Goal: Task Accomplishment & Management: Complete application form

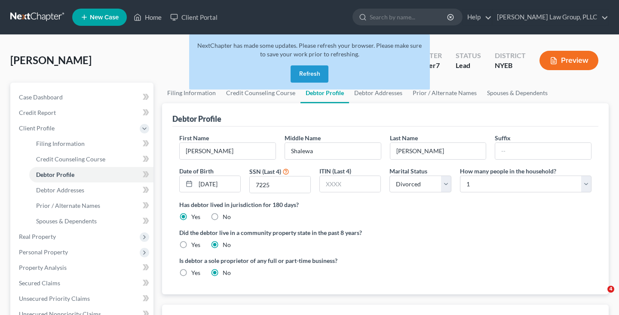
select select "3"
select select "0"
click at [303, 77] on button "Refresh" at bounding box center [310, 73] width 38 height 17
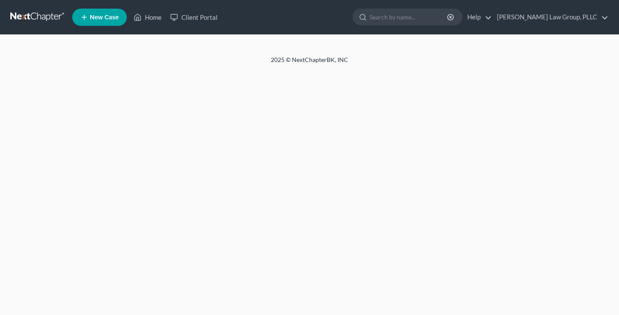
select select "3"
select select "0"
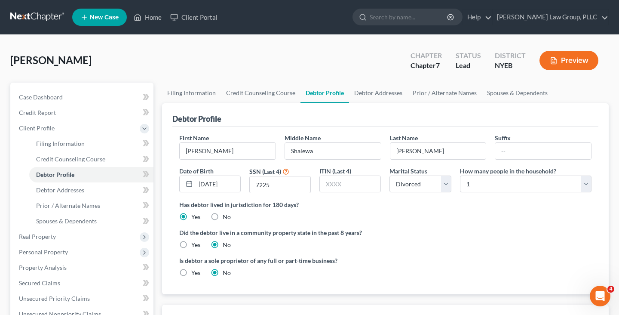
click at [46, 11] on link at bounding box center [37, 16] width 55 height 15
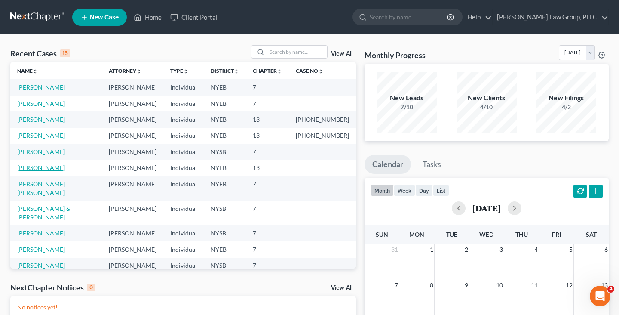
click at [58, 169] on link "Morrissey, Carrie" at bounding box center [41, 167] width 48 height 7
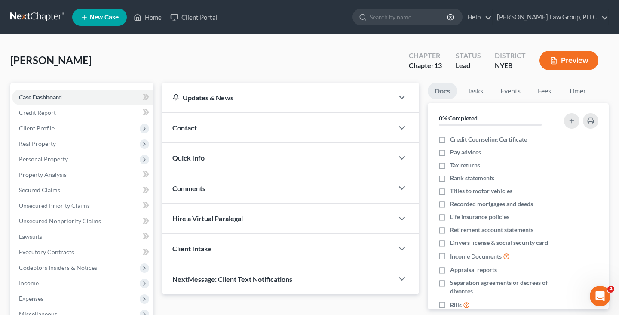
scroll to position [93, 0]
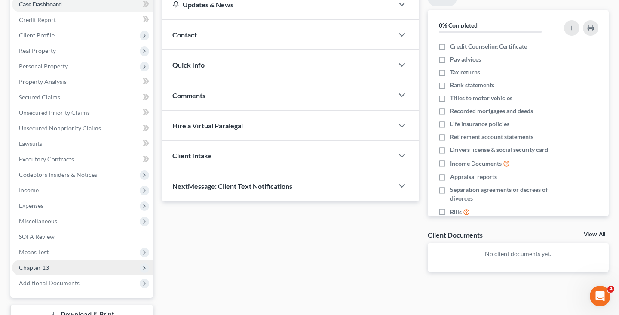
click at [81, 268] on span "Chapter 13" at bounding box center [82, 267] width 141 height 15
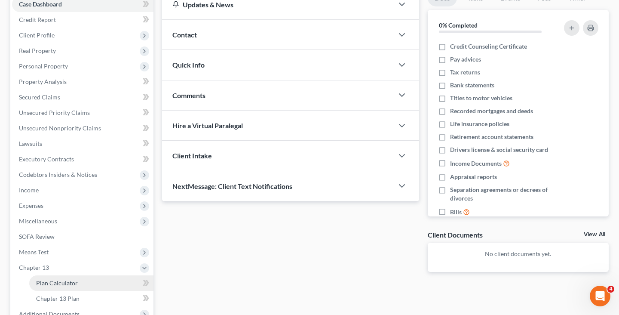
click at [86, 280] on link "Plan Calculator" at bounding box center [91, 282] width 124 height 15
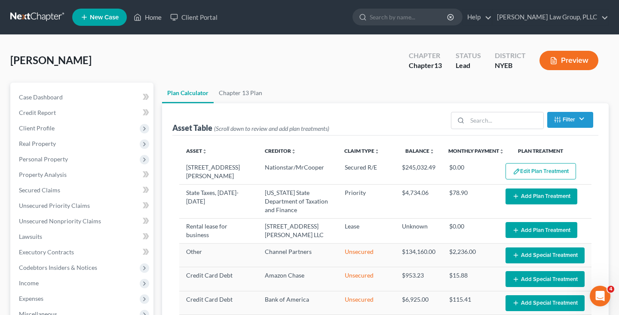
select select "59"
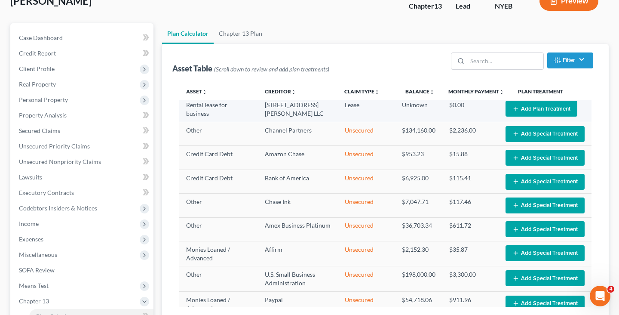
scroll to position [126, 0]
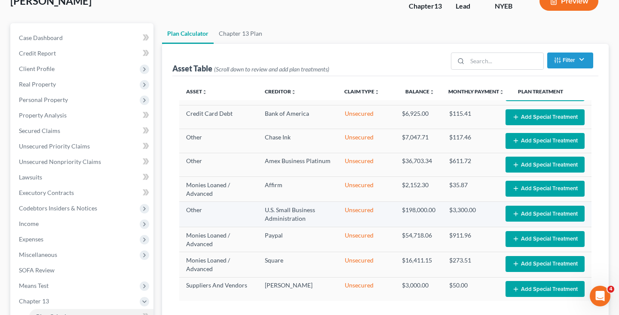
click at [509, 212] on button "Add Special Treatment" at bounding box center [545, 214] width 79 height 16
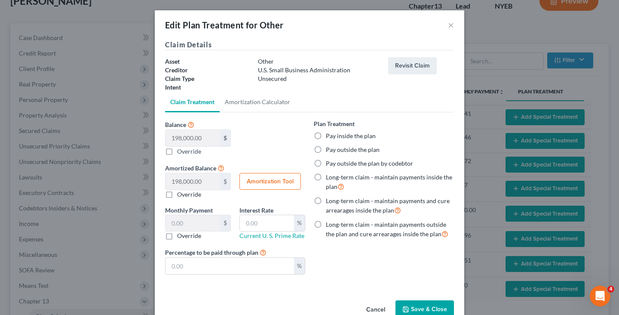
click at [373, 151] on label "Pay outside the plan" at bounding box center [353, 149] width 54 height 9
click at [335, 151] on input "Pay outside the plan" at bounding box center [332, 148] width 6 height 6
radio input "true"
click at [411, 202] on label "Long-term claim - maintain payments and cure arrearages inside the plan" at bounding box center [390, 206] width 128 height 18
click at [335, 202] on input "Long-term claim - maintain payments and cure arrearages inside the plan" at bounding box center [332, 200] width 6 height 6
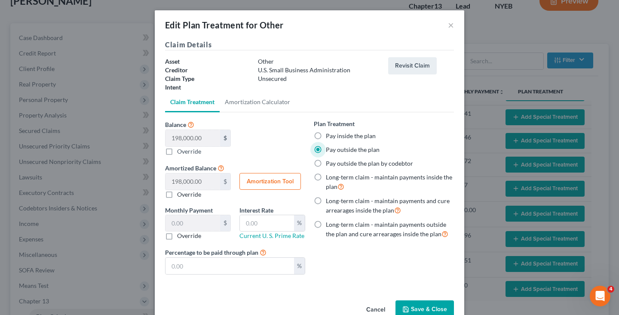
radio input "true"
click at [352, 146] on label "Pay outside the plan" at bounding box center [353, 149] width 54 height 9
click at [335, 146] on input "Pay outside the plan" at bounding box center [332, 148] width 6 height 6
radio input "true"
click at [425, 311] on button "Save & Close" at bounding box center [425, 309] width 58 height 18
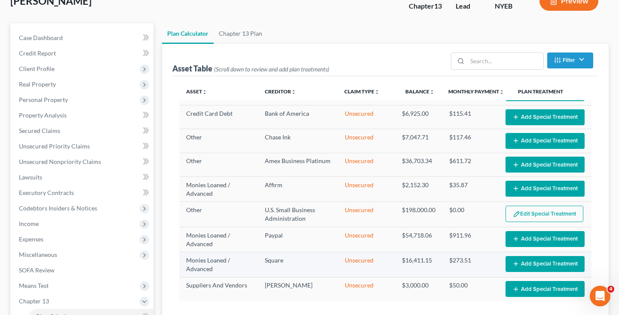
select select "59"
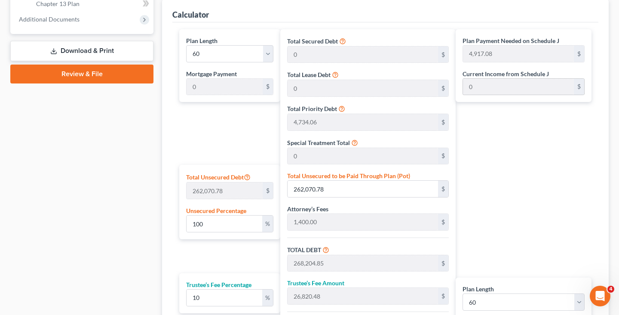
scroll to position [383, 0]
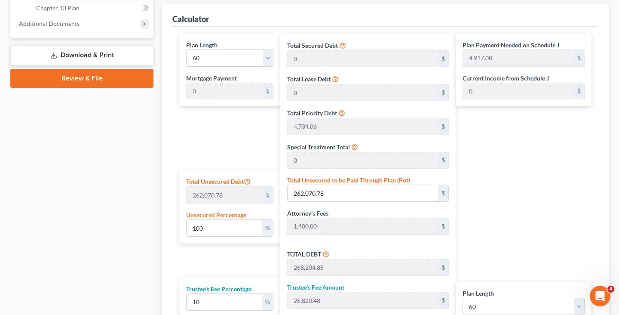
click at [479, 108] on div "Plan Payment Needed on Schedule J 4,917.08 $ Current Income from Schedule J 0 $…" at bounding box center [526, 208] width 140 height 349
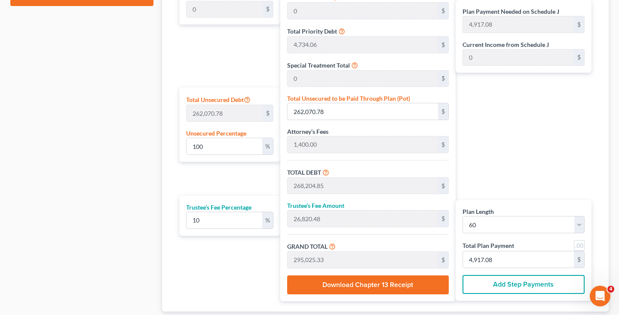
scroll to position [464, 0]
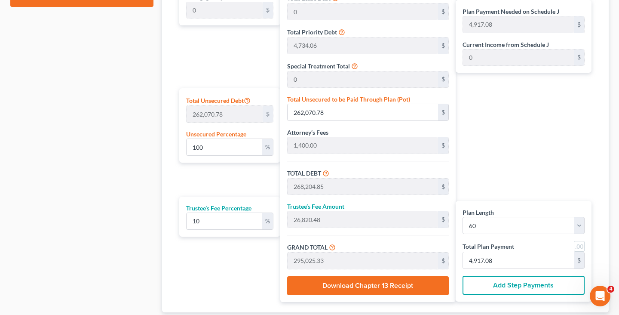
click at [280, 46] on div "Plan Length 1 2 3 4 5 6 7 8 9 10 11 12 13 14 15 16 17 18 19 20 21 22 23 24 25 2…" at bounding box center [385, 127] width 421 height 349
drag, startPoint x: 391, startPoint y: 118, endPoint x: 386, endPoint y: 118, distance: 4.7
click at [389, 118] on input "262,070.78" at bounding box center [363, 112] width 151 height 16
click at [500, 120] on div "Plan Payment Needed on Schedule J 4,917.08 $ Current Income from Schedule J 0 $…" at bounding box center [526, 127] width 140 height 349
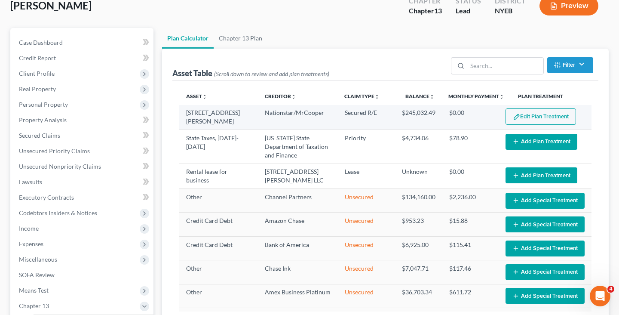
scroll to position [0, 0]
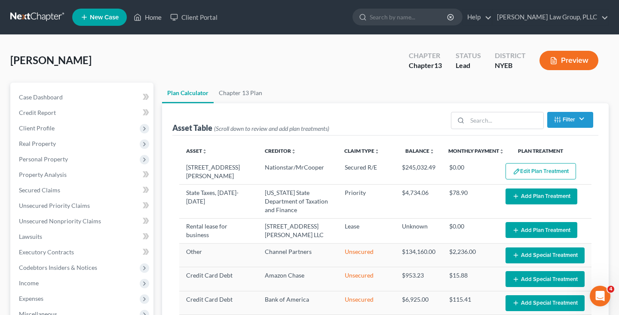
drag, startPoint x: 90, startPoint y: 60, endPoint x: 61, endPoint y: 63, distance: 29.4
click at [61, 64] on div "Morrissey, Carrie Upgraded Chapter Chapter 13 Status Lead District NYEB Preview" at bounding box center [309, 63] width 599 height 37
drag, startPoint x: 61, startPoint y: 63, endPoint x: 88, endPoint y: 63, distance: 27.1
click at [88, 63] on span "[PERSON_NAME]" at bounding box center [50, 60] width 81 height 12
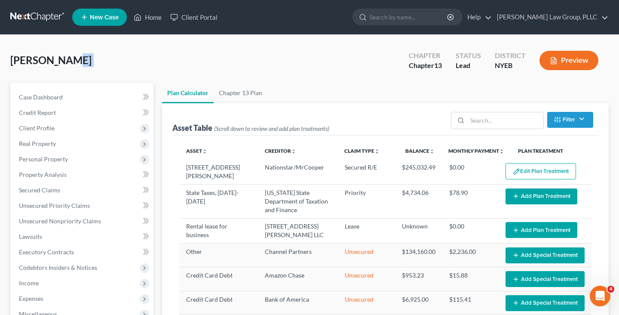
drag, startPoint x: 88, startPoint y: 63, endPoint x: 80, endPoint y: 63, distance: 8.2
click at [79, 63] on span "[PERSON_NAME]" at bounding box center [50, 60] width 81 height 12
click at [68, 55] on span "[PERSON_NAME]" at bounding box center [50, 60] width 81 height 12
drag, startPoint x: 62, startPoint y: 61, endPoint x: 78, endPoint y: 63, distance: 15.6
click at [78, 63] on span "[PERSON_NAME]" at bounding box center [50, 60] width 81 height 12
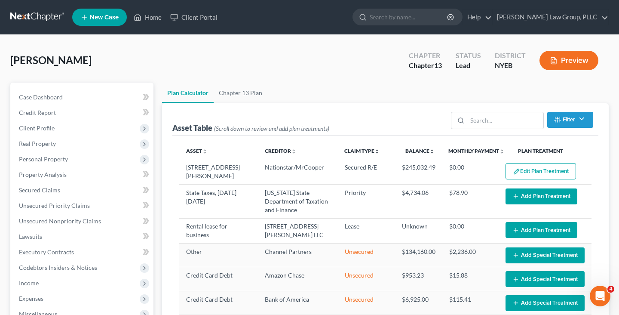
click at [78, 63] on span "[PERSON_NAME]" at bounding box center [50, 60] width 81 height 12
drag, startPoint x: 89, startPoint y: 60, endPoint x: 76, endPoint y: 61, distance: 12.9
click at [76, 62] on span "[PERSON_NAME]" at bounding box center [50, 60] width 81 height 12
click at [330, 83] on ul "Plan Calculator Chapter 13 Plan" at bounding box center [385, 93] width 447 height 21
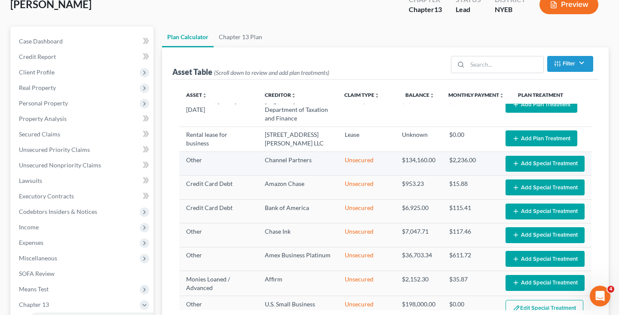
scroll to position [43, 0]
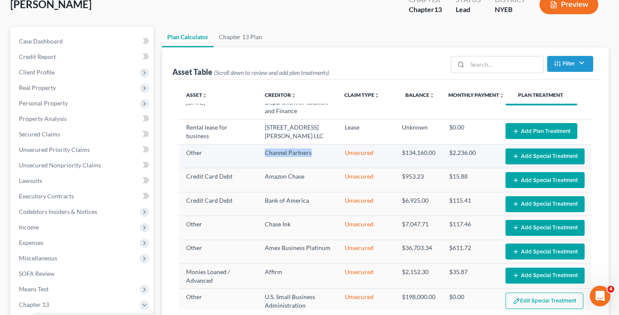
drag, startPoint x: 258, startPoint y: 146, endPoint x: 309, endPoint y: 151, distance: 51.8
click at [310, 151] on td "Channel Partners" at bounding box center [298, 157] width 80 height 24
click at [309, 151] on td "Channel Partners" at bounding box center [298, 157] width 80 height 24
drag, startPoint x: 307, startPoint y: 151, endPoint x: 283, endPoint y: 149, distance: 24.1
click at [283, 150] on td "Channel Partners" at bounding box center [298, 157] width 80 height 24
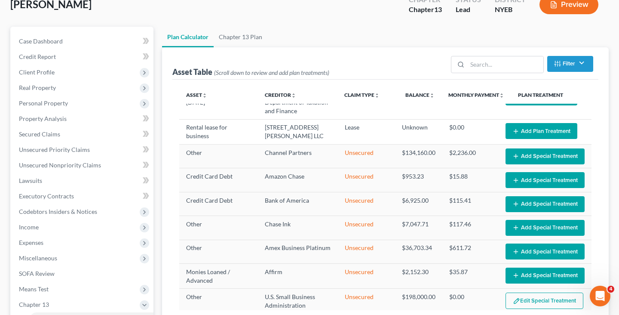
click at [361, 63] on div "Asset Table (Scroll down to review and add plan treatments) Filter Claim Type F…" at bounding box center [385, 63] width 426 height 32
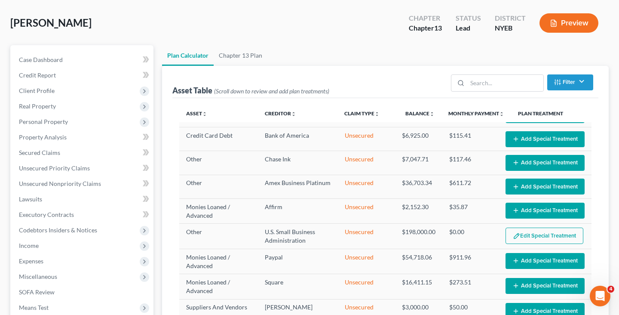
scroll to position [0, 0]
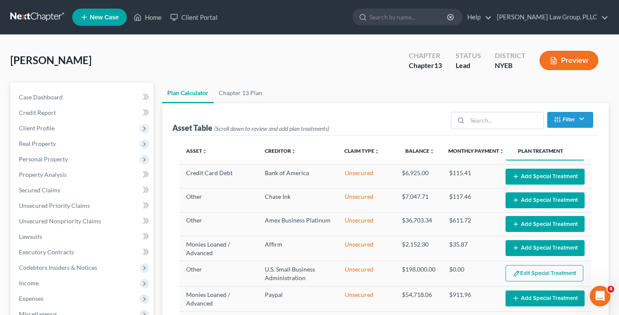
click at [58, 20] on link at bounding box center [37, 16] width 55 height 15
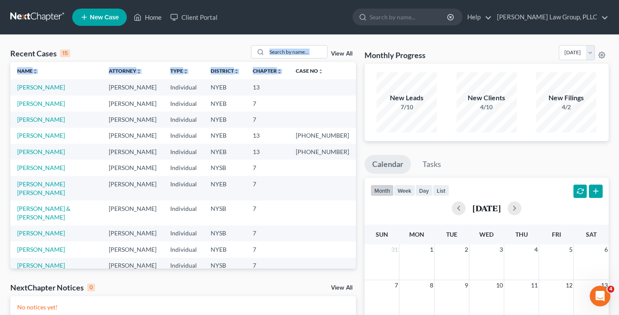
drag, startPoint x: 247, startPoint y: 43, endPoint x: 347, endPoint y: 66, distance: 102.4
click at [347, 66] on div "Recent Cases 15 View All Name unfold_more expand_more expand_less Attorney unfo…" at bounding box center [309, 258] width 619 height 446
click at [246, 48] on div "Recent Cases 15 View All" at bounding box center [183, 53] width 346 height 17
drag, startPoint x: 59, startPoint y: 54, endPoint x: 37, endPoint y: 54, distance: 22.4
click at [37, 54] on div "Recent Cases 15" at bounding box center [40, 53] width 60 height 10
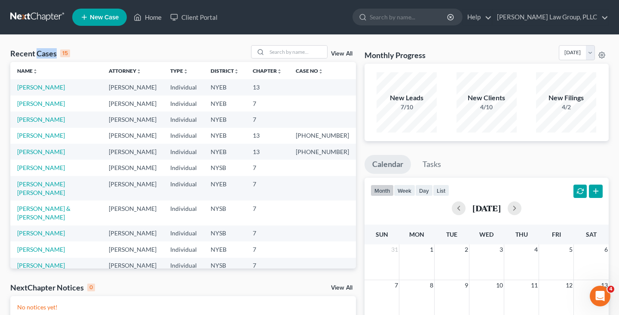
click at [43, 54] on div "Recent Cases 15" at bounding box center [40, 53] width 60 height 10
drag, startPoint x: 55, startPoint y: 54, endPoint x: 41, endPoint y: 54, distance: 13.3
click at [41, 54] on div "Recent Cases 15" at bounding box center [40, 53] width 60 height 10
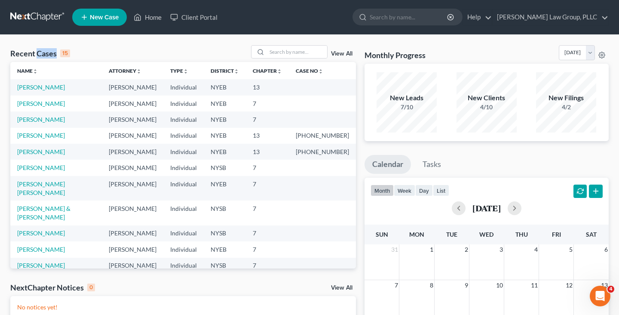
click at [41, 54] on div "Recent Cases 15" at bounding box center [40, 53] width 60 height 10
click at [314, 52] on input "search" at bounding box center [297, 52] width 60 height 12
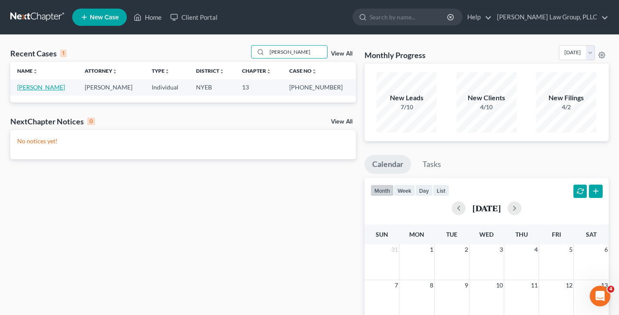
type input "feuer"
click at [30, 85] on link "[PERSON_NAME]" at bounding box center [41, 86] width 48 height 7
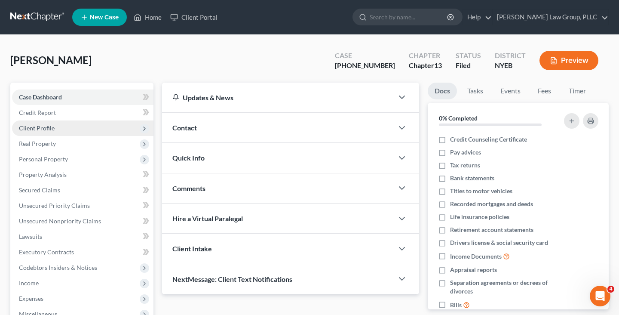
click at [87, 132] on span "Client Profile" at bounding box center [82, 127] width 141 height 15
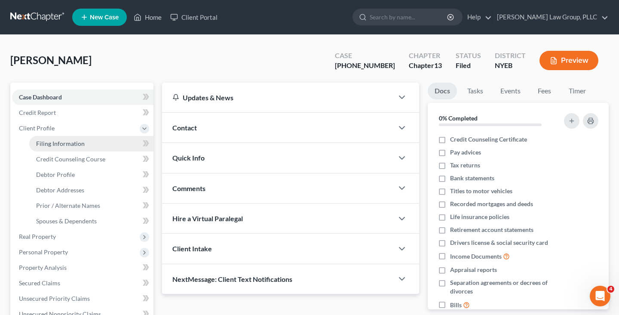
click at [87, 141] on link "Filing Information" at bounding box center [91, 143] width 124 height 15
select select "2"
select select "0"
select select "3"
select select "53"
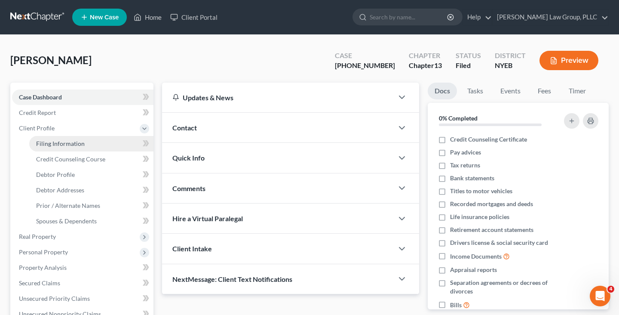
select select "1"
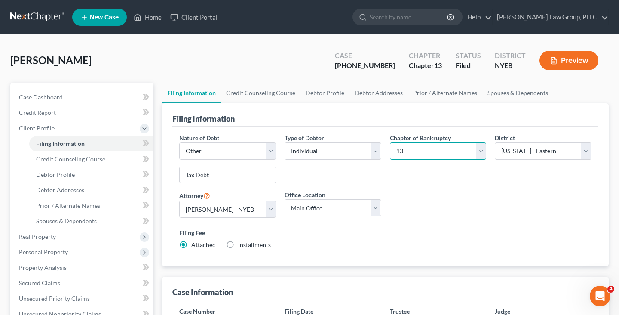
click at [401, 151] on select "Select 7 11 12 13" at bounding box center [438, 150] width 97 height 17
select select "0"
click at [390, 142] on select "Select 7 11 12 13" at bounding box center [438, 150] width 97 height 17
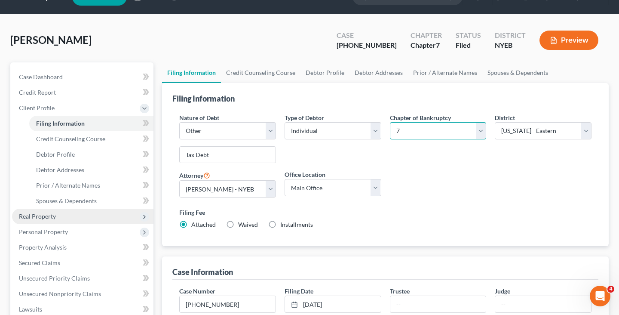
scroll to position [25, 0]
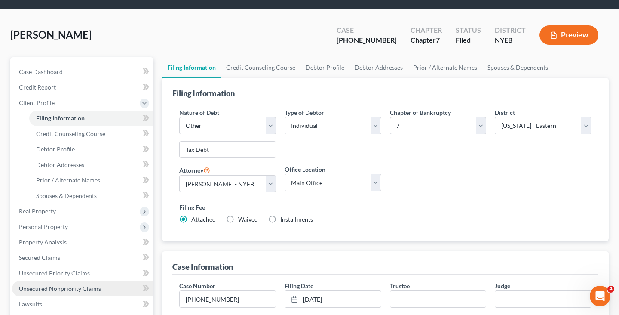
click at [86, 288] on span "Unsecured Nonpriority Claims" at bounding box center [60, 288] width 82 height 7
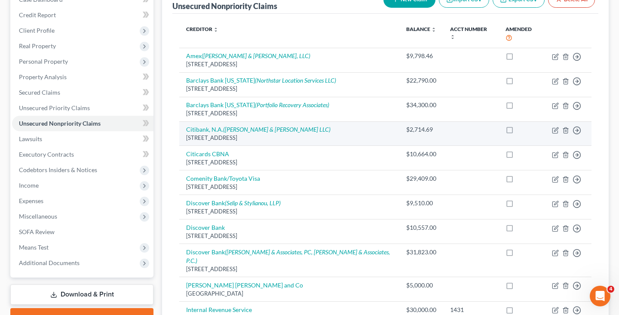
scroll to position [97, 0]
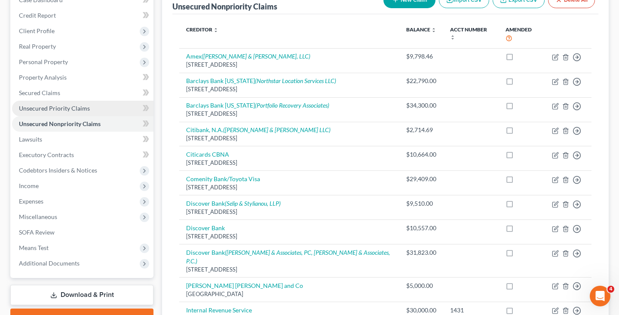
click at [89, 109] on link "Unsecured Priority Claims" at bounding box center [82, 108] width 141 height 15
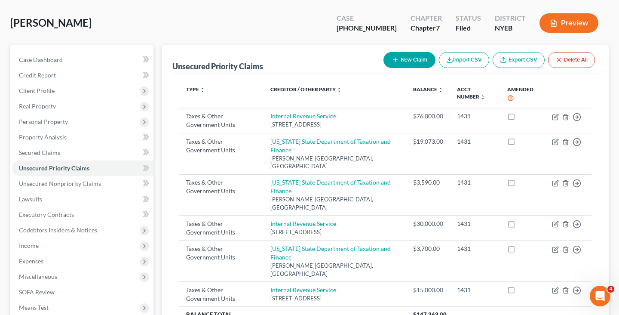
scroll to position [32, 0]
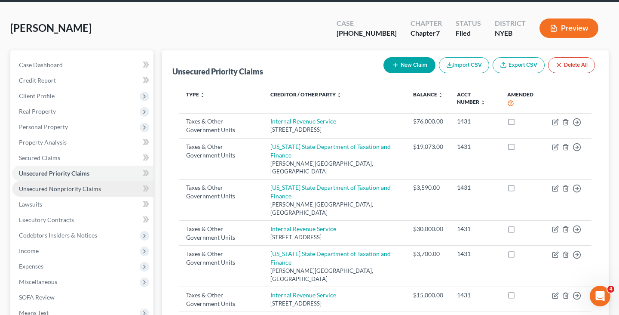
click at [95, 191] on span "Unsecured Nonpriority Claims" at bounding box center [60, 188] width 82 height 7
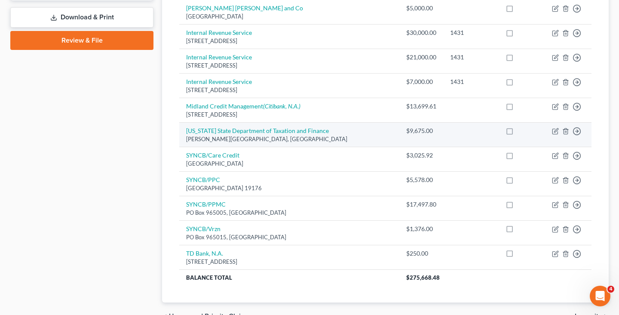
scroll to position [375, 0]
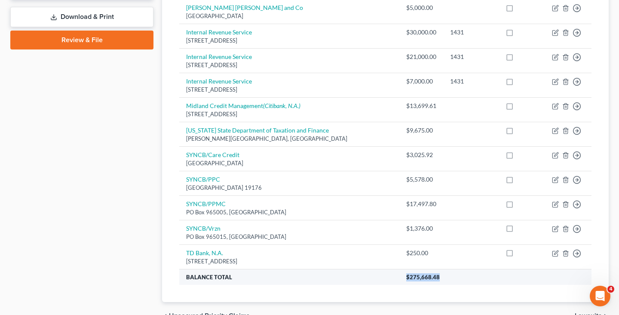
drag, startPoint x: 376, startPoint y: 261, endPoint x: 453, endPoint y: 261, distance: 76.6
click at [447, 269] on tr "Balance Total $275,668.48" at bounding box center [385, 276] width 412 height 15
click at [453, 269] on th "$275,668.48" at bounding box center [496, 276] width 192 height 15
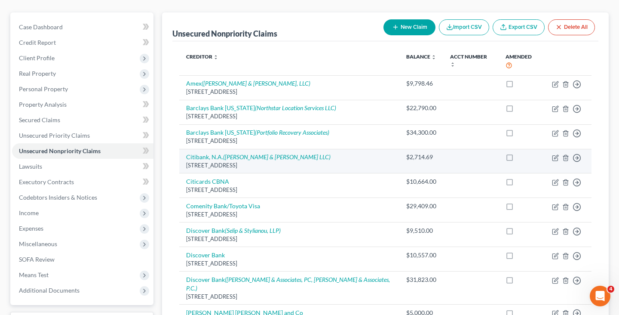
scroll to position [0, 0]
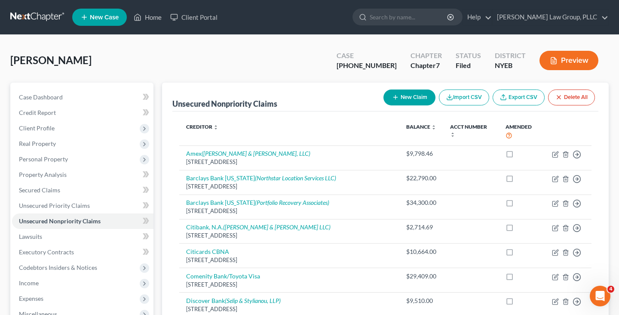
click at [33, 22] on link at bounding box center [37, 16] width 55 height 15
